Goal: Communication & Community: Share content

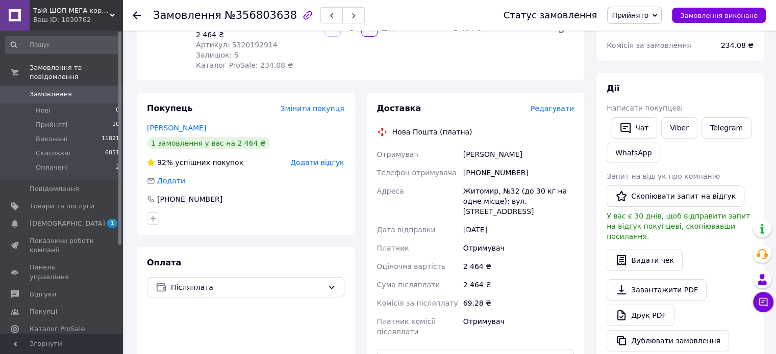
scroll to position [153, 0]
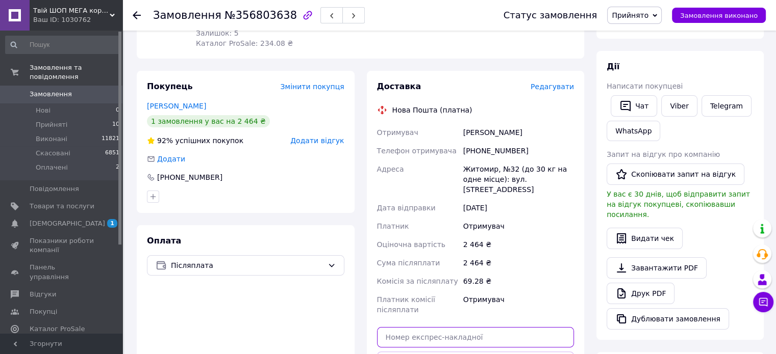
click at [463, 327] on input "text" at bounding box center [475, 337] width 197 height 20
type input "59001432563495"
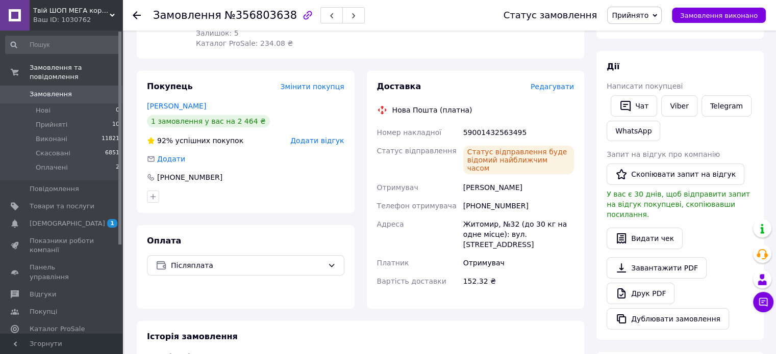
click at [504, 124] on div "59001432563495" at bounding box center [518, 132] width 115 height 18
drag, startPoint x: 508, startPoint y: 120, endPoint x: 510, endPoint y: 128, distance: 7.9
copy div "59001432563495"
click at [656, 123] on link "WhatsApp" at bounding box center [633, 131] width 54 height 20
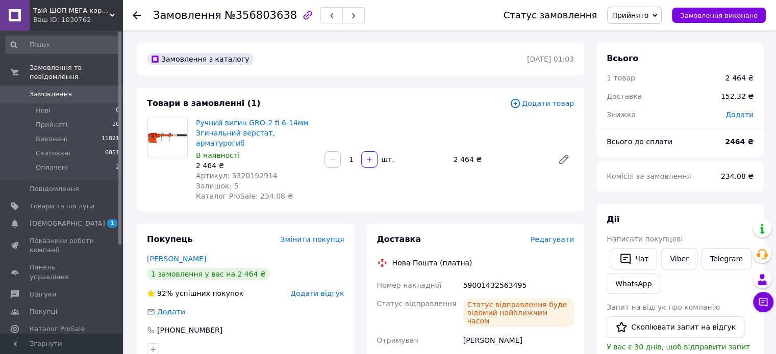
click at [501, 276] on div "59001432563495" at bounding box center [518, 285] width 115 height 18
copy div "59001432563495"
